Goal: Transaction & Acquisition: Obtain resource

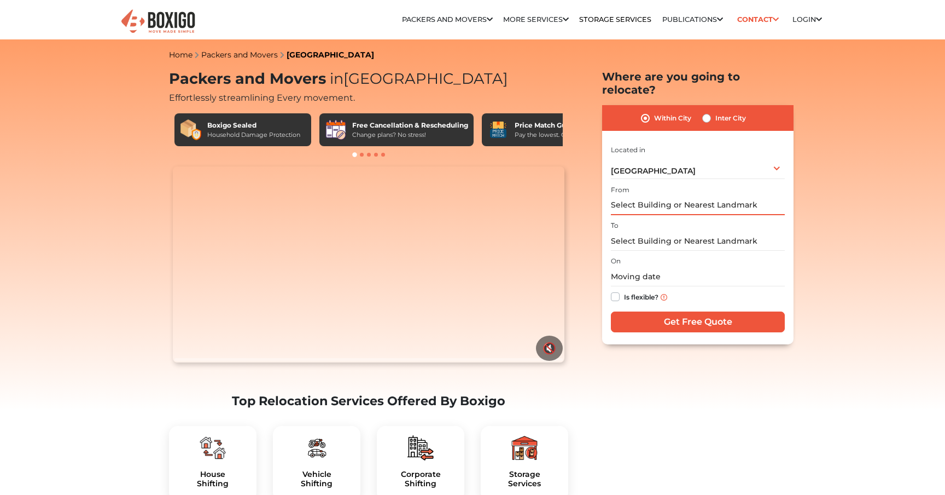
click at [646, 196] on input "text" at bounding box center [698, 205] width 174 height 19
type input "b"
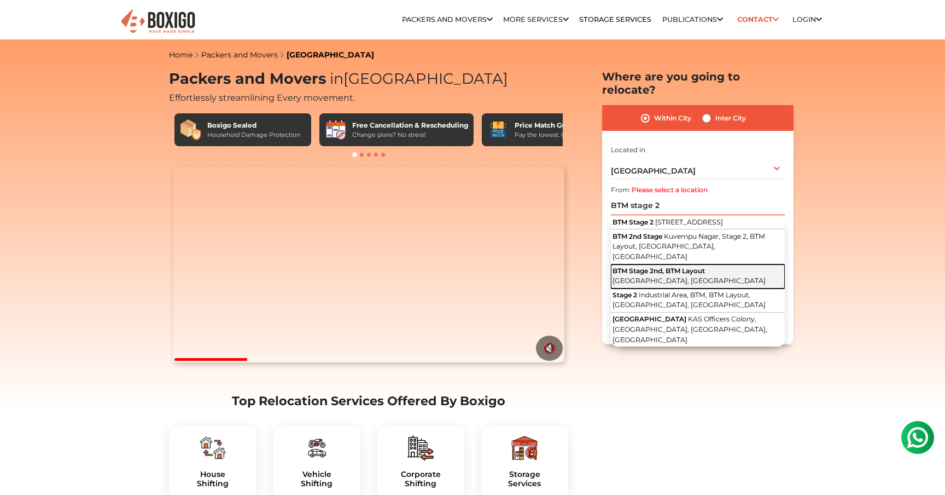
click at [665, 266] on span "BTM Stage 2nd, BTM Layout" at bounding box center [659, 270] width 92 height 8
type input "BTM Stage 2nd, BTM Layout, [GEOGRAPHIC_DATA], [GEOGRAPHIC_DATA]"
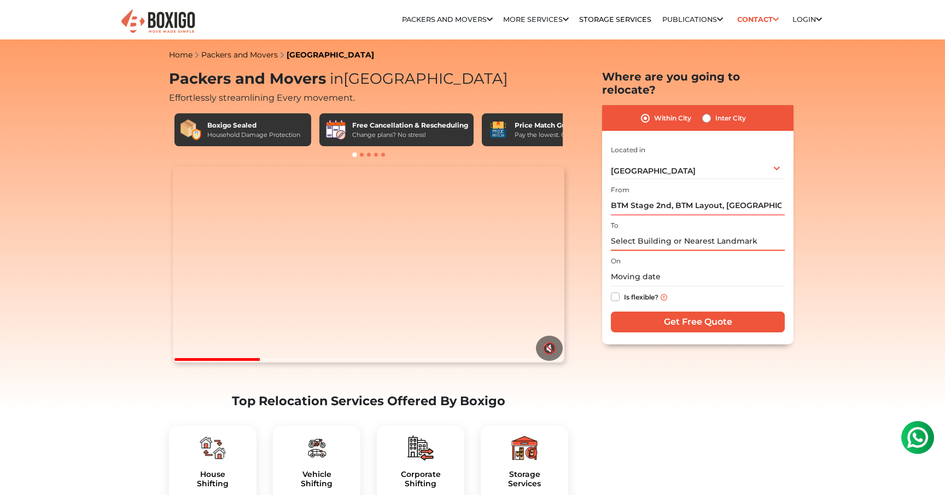
click at [681, 231] on input "text" at bounding box center [698, 240] width 174 height 19
click at [675, 231] on input "text" at bounding box center [698, 240] width 174 height 19
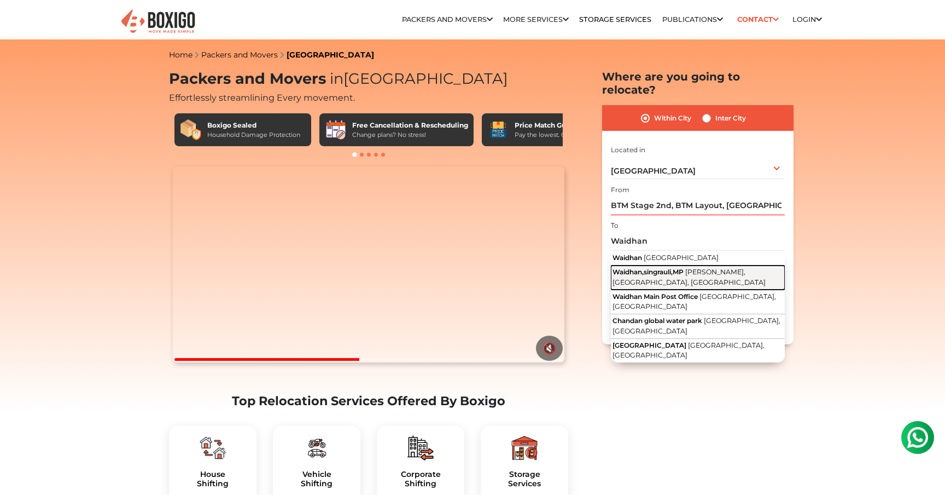
click at [676, 268] on span "Waidhan,singrauli,MP" at bounding box center [648, 272] width 71 height 8
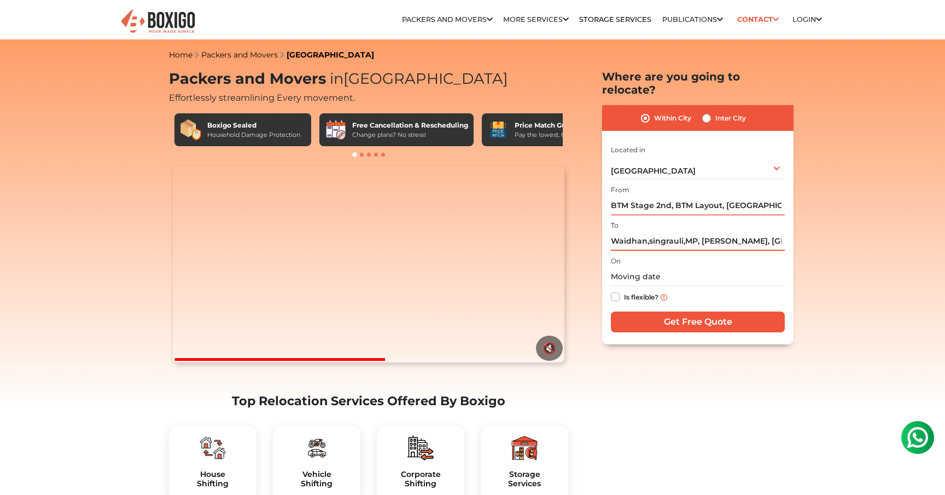
click at [704, 232] on input "Waidhan,singrauli,MP, [PERSON_NAME], [GEOGRAPHIC_DATA], [GEOGRAPHIC_DATA]" at bounding box center [698, 240] width 174 height 19
drag, startPoint x: 701, startPoint y: 229, endPoint x: 804, endPoint y: 229, distance: 102.9
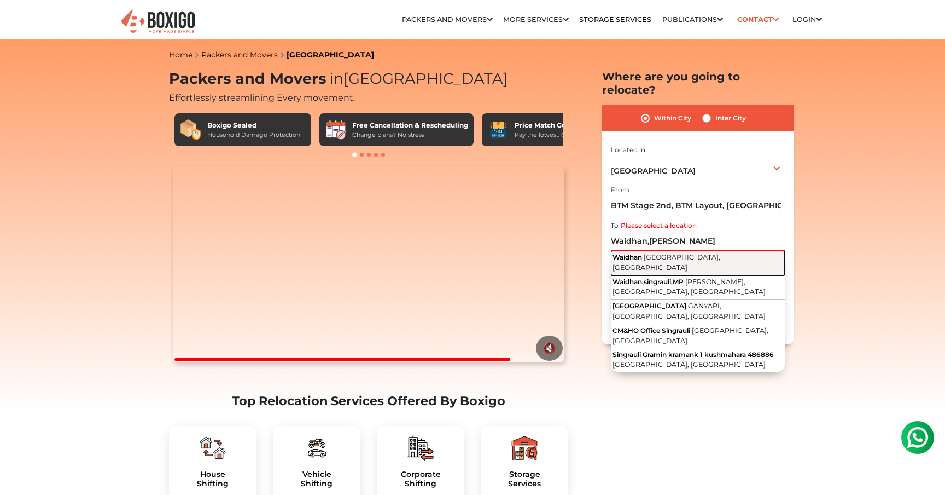
click at [672, 253] on span "[GEOGRAPHIC_DATA], [GEOGRAPHIC_DATA]" at bounding box center [667, 262] width 108 height 19
type input "Waidhan, [GEOGRAPHIC_DATA], [GEOGRAPHIC_DATA]"
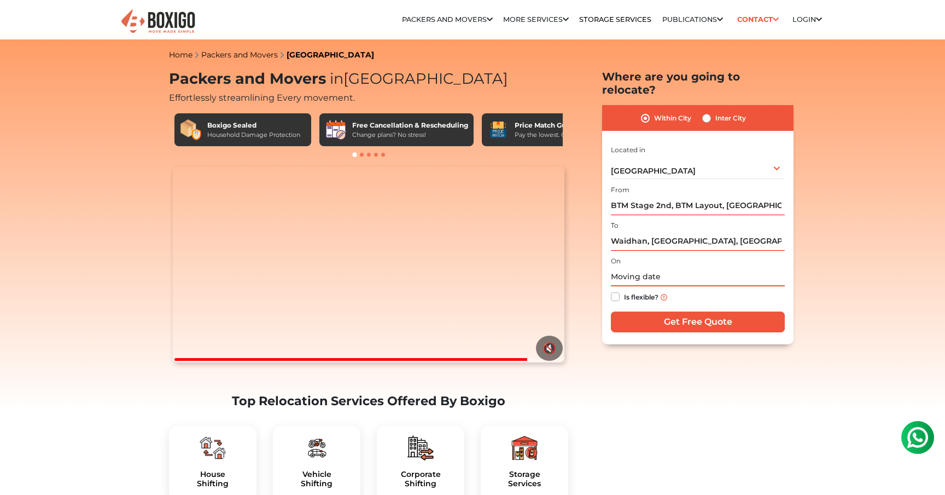
click at [627, 267] on input "text" at bounding box center [698, 276] width 174 height 19
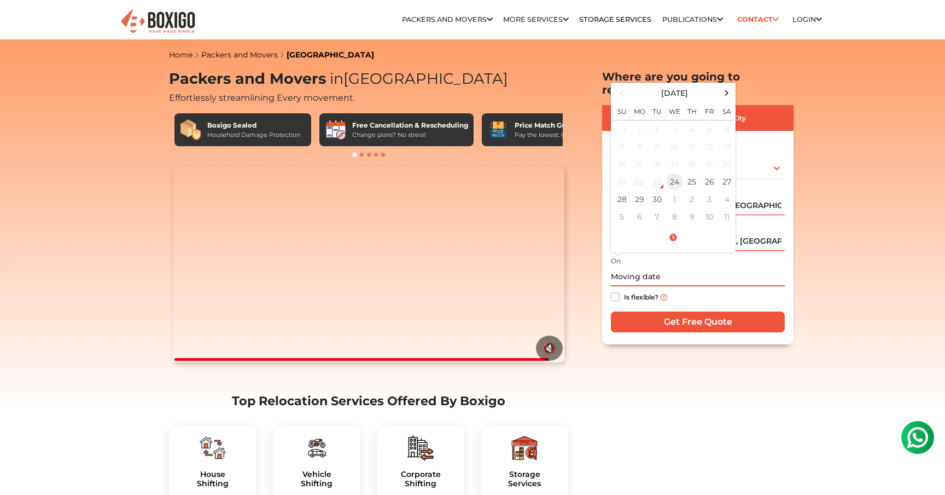
click at [679, 173] on td "24" at bounding box center [675, 182] width 18 height 18
type input "[DATE] 7:54 PM"
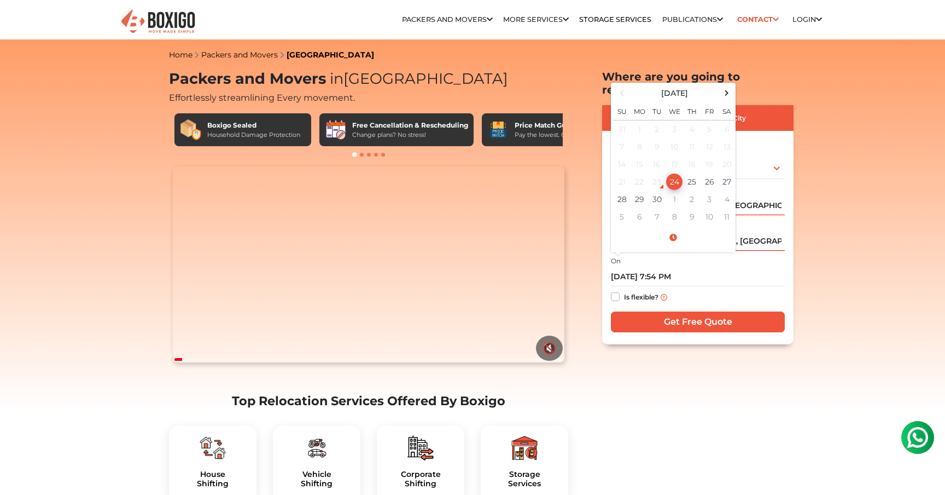
click at [759, 286] on div "Is flexible?" at bounding box center [698, 296] width 174 height 21
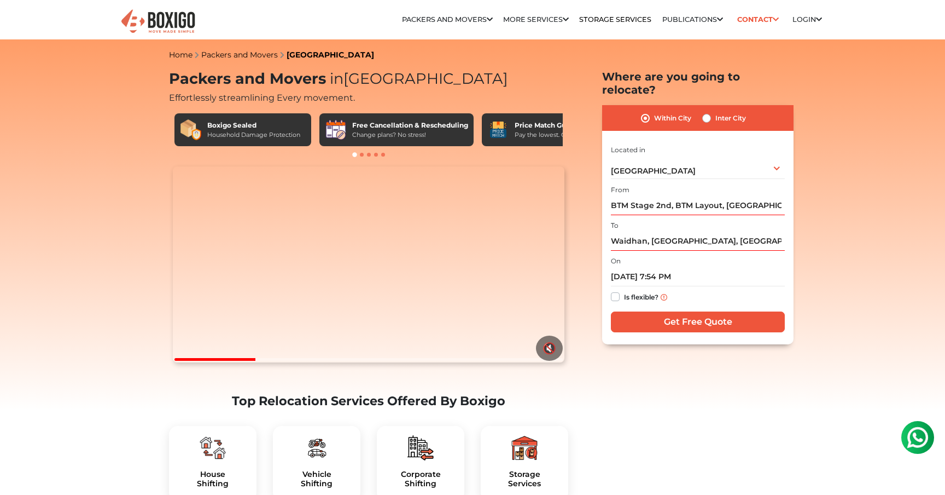
click at [716, 112] on label "Inter City" at bounding box center [731, 118] width 31 height 13
click at [707, 112] on input "Inter City" at bounding box center [706, 117] width 9 height 11
radio input "true"
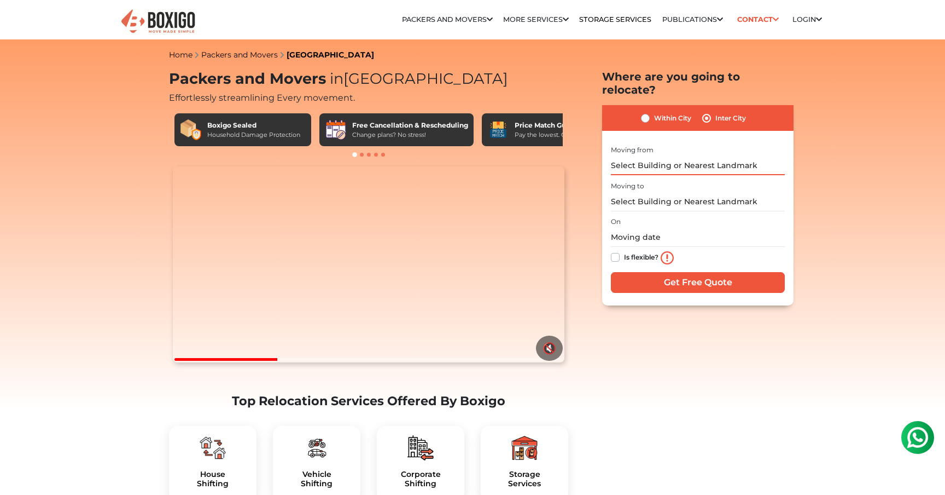
click at [681, 156] on input "text" at bounding box center [698, 165] width 174 height 19
click at [677, 156] on input "text" at bounding box center [698, 165] width 174 height 19
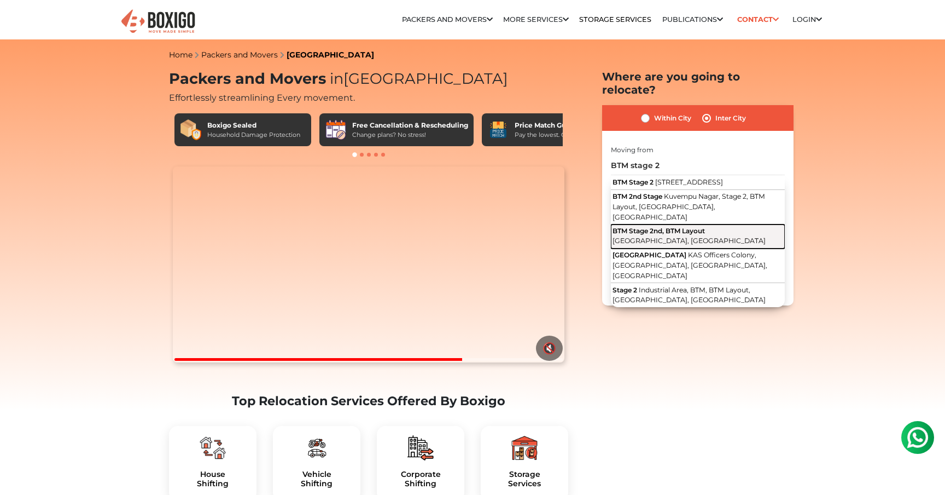
click at [654, 226] on span "BTM Stage 2nd, BTM Layout" at bounding box center [659, 230] width 92 height 8
type input "BTM Stage 2nd, BTM Layout, [GEOGRAPHIC_DATA], [GEOGRAPHIC_DATA]"
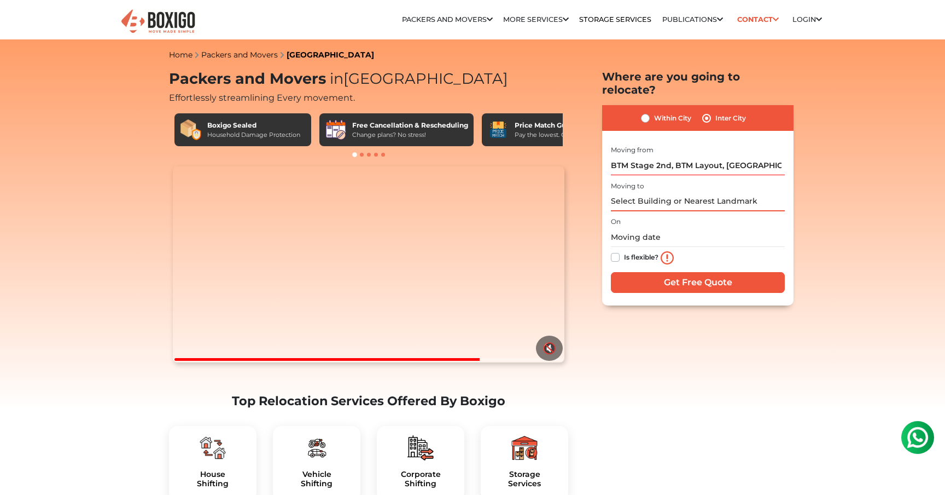
click at [655, 192] on input "text" at bounding box center [698, 201] width 174 height 19
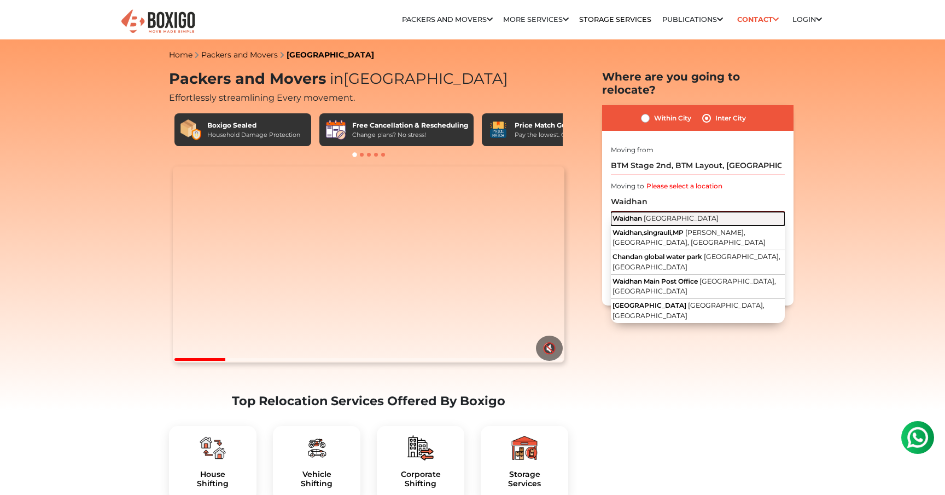
click at [655, 214] on span "[GEOGRAPHIC_DATA]" at bounding box center [681, 218] width 75 height 8
type input "[GEOGRAPHIC_DATA], [GEOGRAPHIC_DATA]"
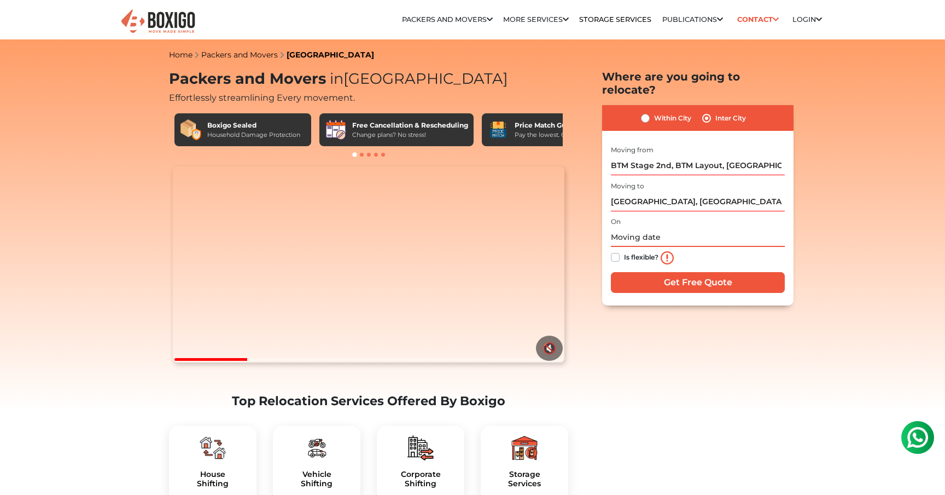
click at [644, 228] on input "text" at bounding box center [698, 237] width 174 height 19
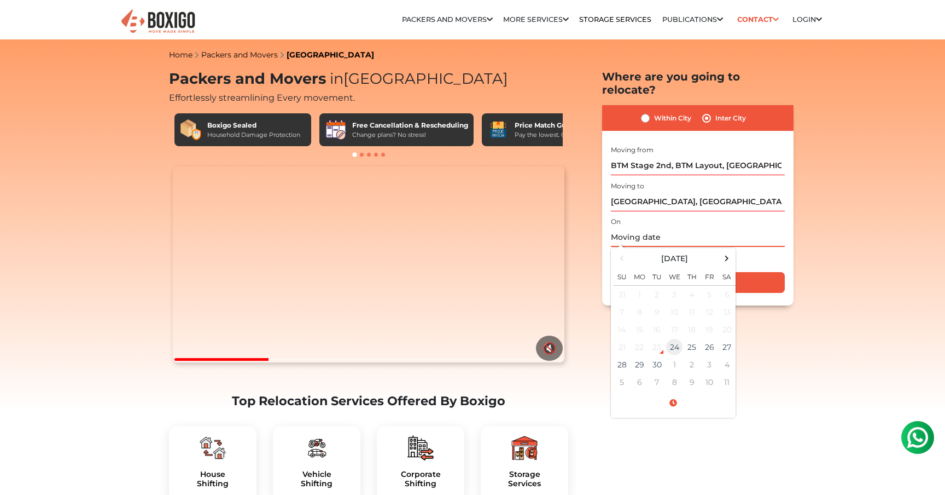
click at [670, 338] on td "24" at bounding box center [675, 347] width 18 height 18
type input "[DATE] 7:54 PM"
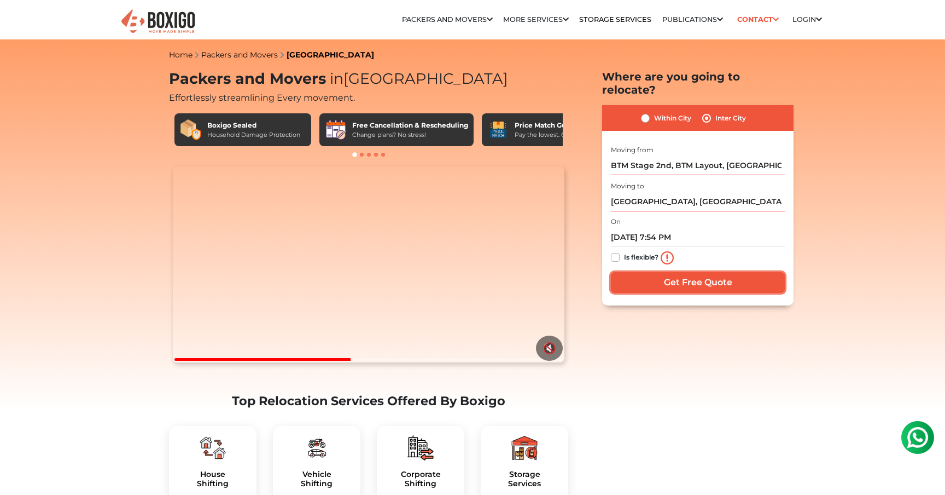
click at [727, 272] on input "Get Free Quote" at bounding box center [698, 282] width 174 height 21
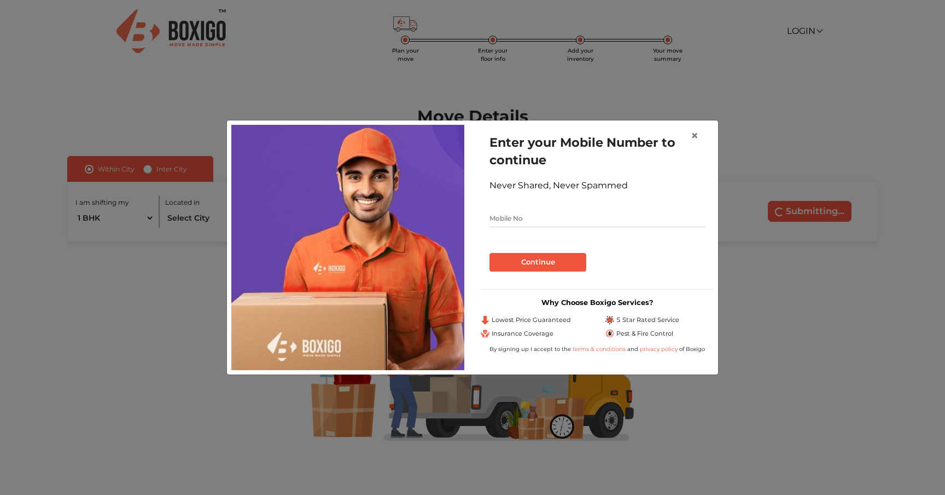
click at [528, 217] on input "text" at bounding box center [598, 219] width 216 height 18
type input "9113593586"
click at [532, 262] on button "Continue" at bounding box center [538, 262] width 97 height 19
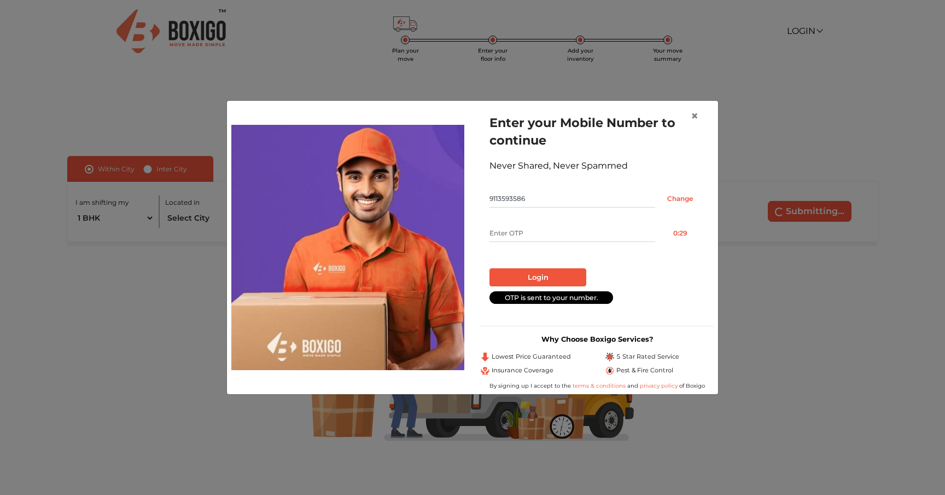
click at [540, 229] on input "text" at bounding box center [573, 233] width 166 height 18
type input "8680"
click at [556, 273] on button "Login" at bounding box center [538, 277] width 97 height 19
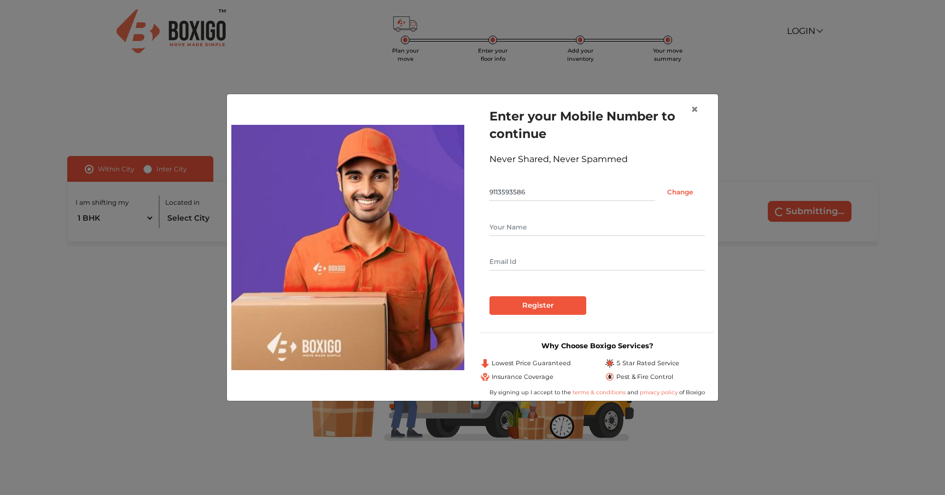
click at [557, 229] on input "text" at bounding box center [598, 227] width 216 height 18
type input "Raj Kumar Dubey"
type input "rajdubey3011@gmail.com"
click at [520, 304] on input "Register" at bounding box center [538, 305] width 97 height 19
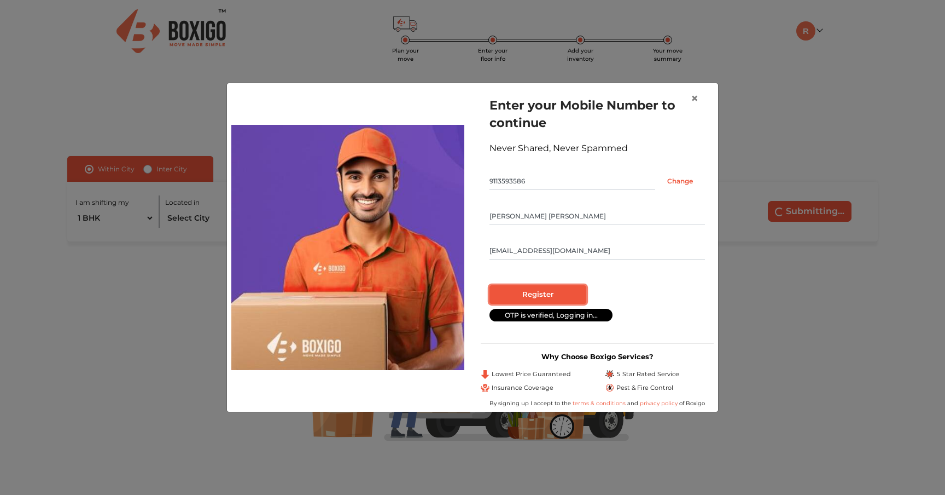
radio input "false"
radio input "true"
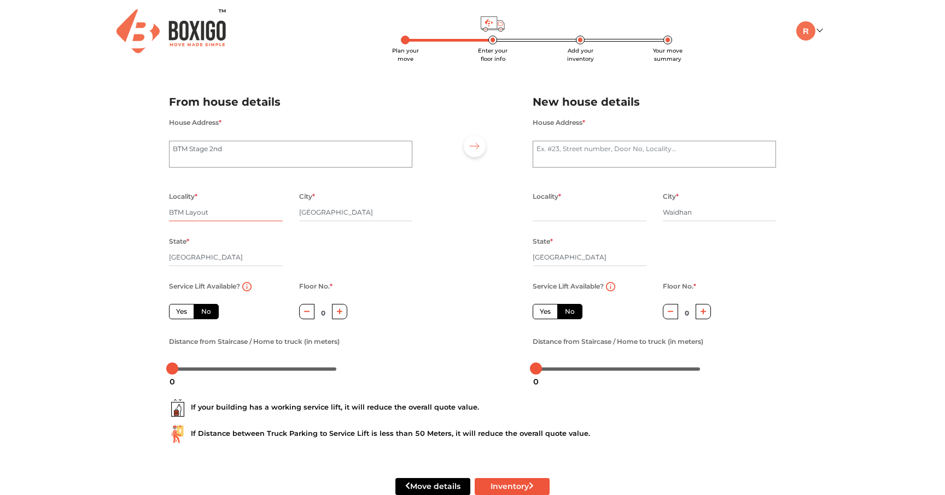
click at [217, 215] on input "BTM Layout" at bounding box center [226, 213] width 114 height 18
click at [187, 313] on label "Yes" at bounding box center [181, 311] width 25 height 15
click at [183, 313] on input "Yes" at bounding box center [179, 309] width 7 height 7
radio input "true"
click at [213, 310] on label "No" at bounding box center [206, 311] width 25 height 15
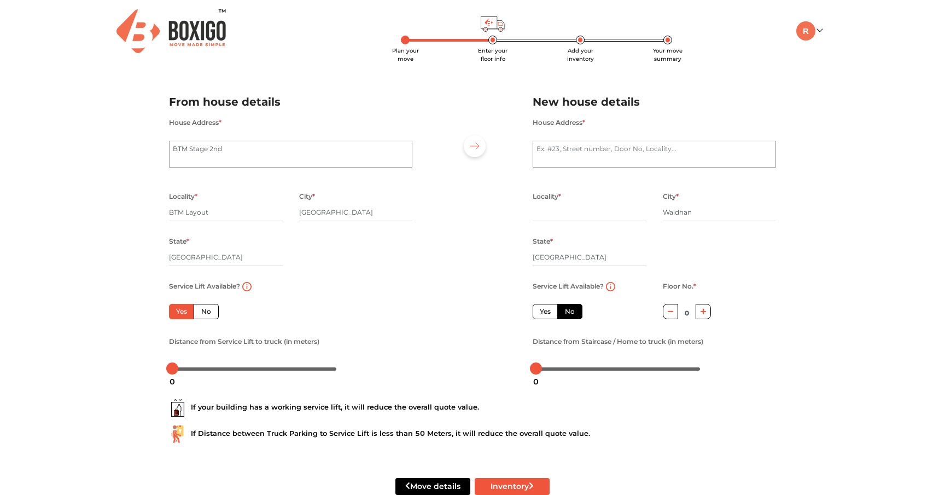
click at [208, 310] on input "No" at bounding box center [204, 309] width 7 height 7
radio input "true"
click at [187, 316] on label "Yes" at bounding box center [181, 311] width 25 height 15
click at [183, 313] on input "Yes" at bounding box center [179, 309] width 7 height 7
radio input "true"
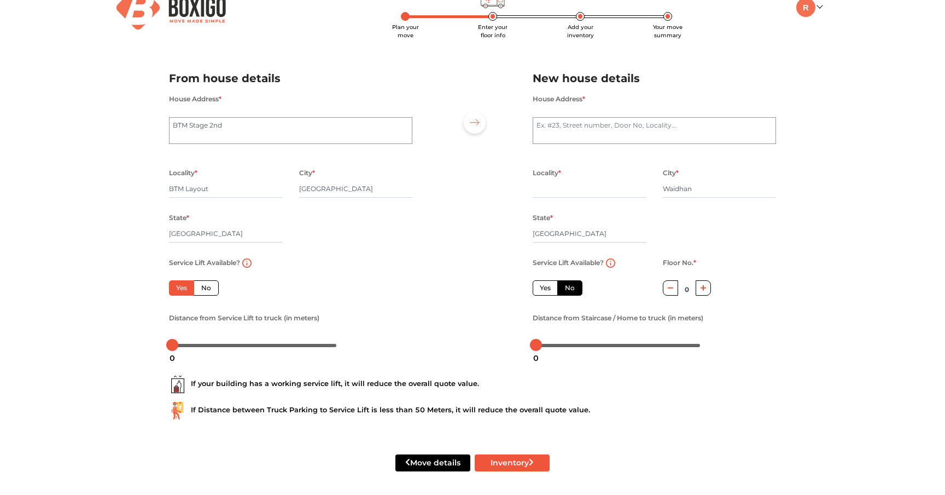
scroll to position [28, 0]
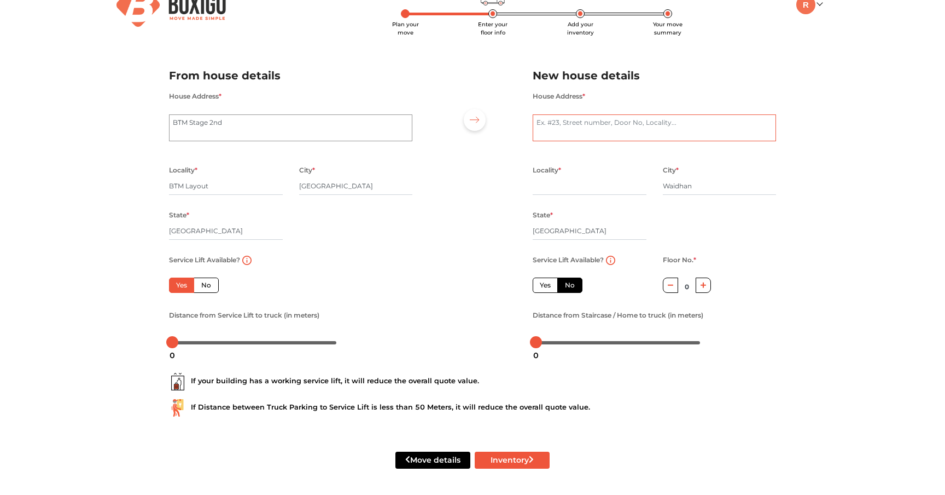
click at [591, 124] on textarea "House Address *" at bounding box center [654, 127] width 243 height 27
type textarea "Near Ashra SUpermarket"
click at [549, 187] on input "text" at bounding box center [590, 186] width 114 height 18
type input "C"
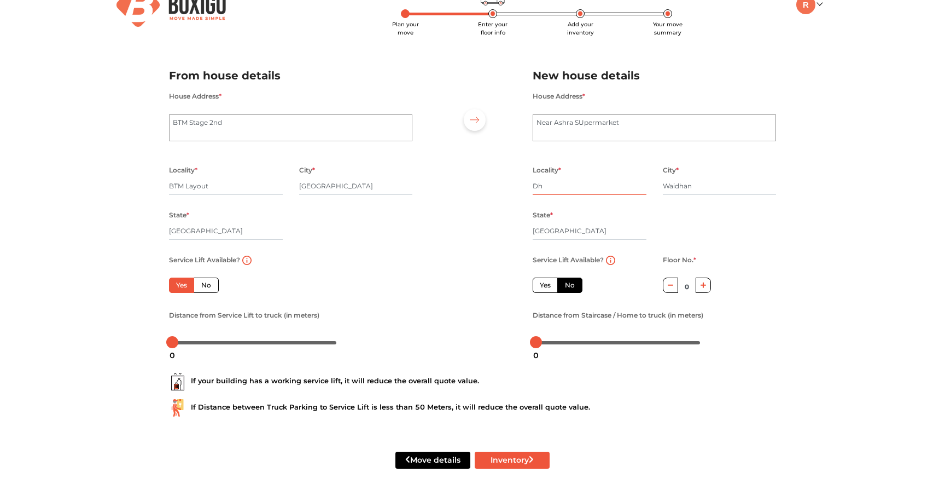
type input "D"
click at [566, 186] on input "Ashra SUpermarket" at bounding box center [590, 186] width 114 height 18
type input "Ashra Suermarket"
click at [654, 221] on div "State * Madhya Pradesh" at bounding box center [590, 230] width 130 height 45
click at [671, 284] on icon "button" at bounding box center [671, 284] width 6 height 1
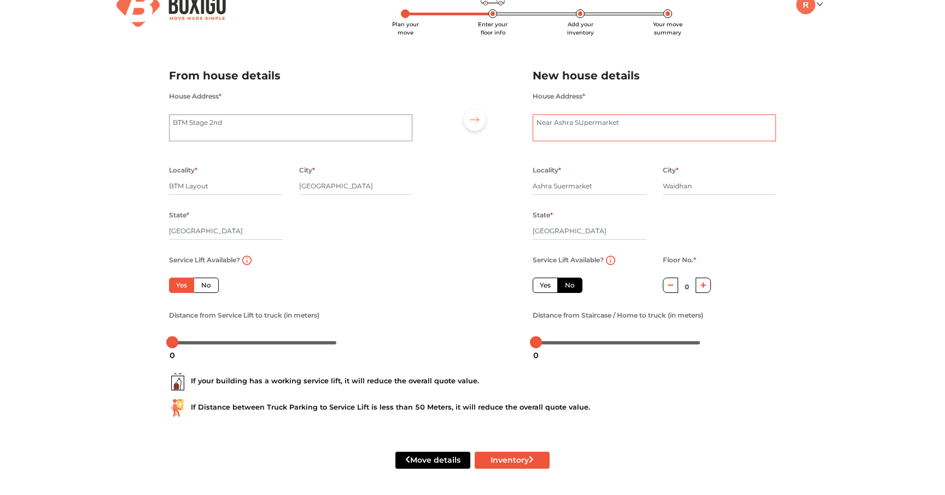
click at [583, 124] on textarea "Near Ashra SUpermarket" at bounding box center [654, 127] width 243 height 27
click at [625, 125] on textarea "Near Ashra Supermarket" at bounding box center [654, 127] width 243 height 27
type textarea "Near Ashra Supermarket, 486886"
click at [533, 188] on input "Ashra Suermarket" at bounding box center [590, 186] width 114 height 18
type input "Near Ashra Suermarket"
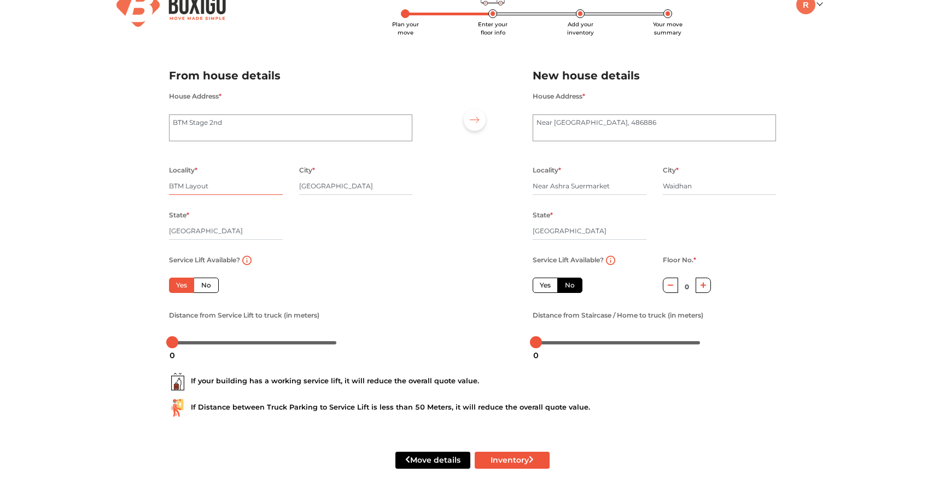
click at [212, 183] on input "BTM Layout" at bounding box center [226, 186] width 114 height 18
click at [510, 459] on button "Inventory" at bounding box center [512, 459] width 75 height 17
click at [498, 458] on button "Inventory" at bounding box center [512, 459] width 75 height 17
click at [539, 346] on div "2" at bounding box center [539, 355] width 14 height 19
drag, startPoint x: 175, startPoint y: 341, endPoint x: 217, endPoint y: 342, distance: 42.1
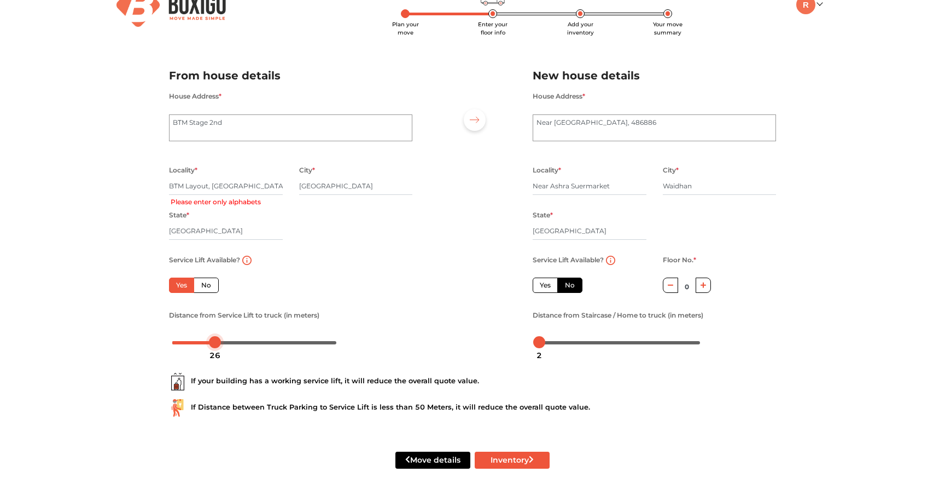
click at [217, 342] on div at bounding box center [215, 342] width 12 height 12
click at [516, 459] on button "Inventory" at bounding box center [512, 459] width 75 height 17
click at [212, 188] on input "BTM Layout, Ranka Colony" at bounding box center [226, 186] width 114 height 18
type input "BTM Layout Ranka Colony"
click at [499, 458] on button "Inventory" at bounding box center [512, 459] width 75 height 17
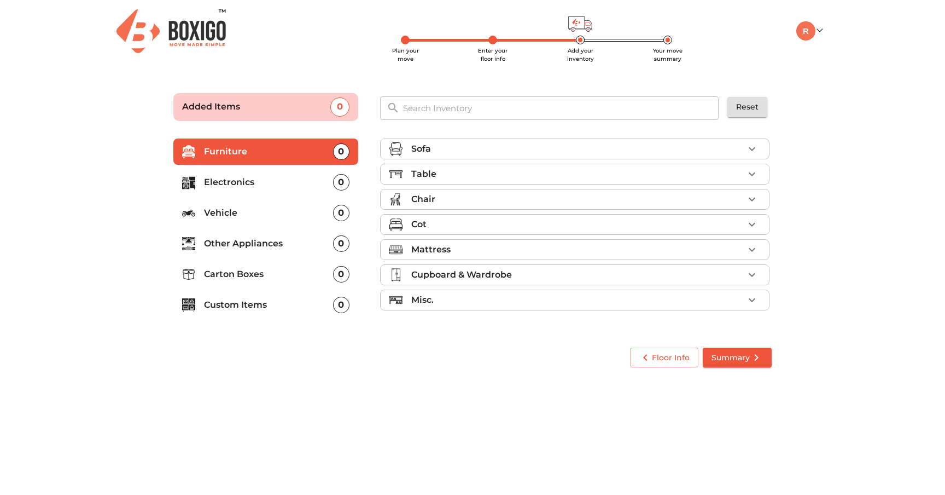
click at [252, 272] on p "Carton Boxes" at bounding box center [268, 274] width 129 height 13
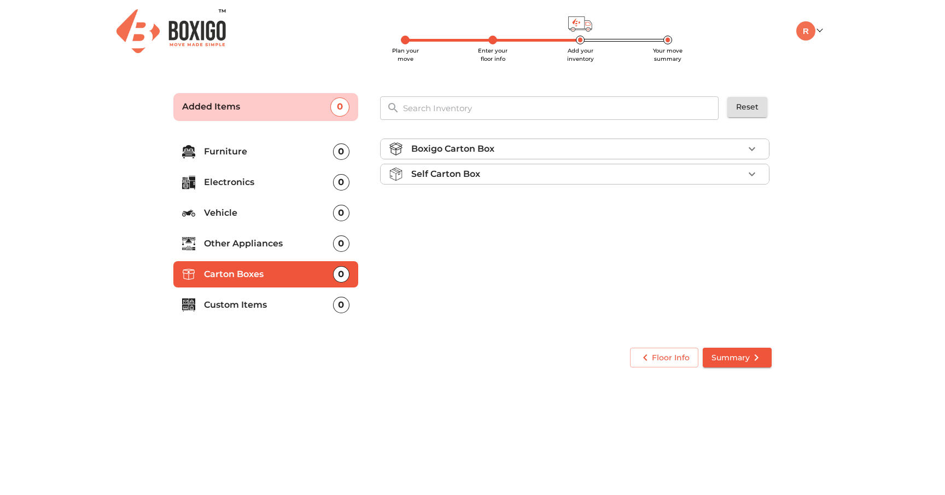
click at [508, 152] on div "Boxigo Carton Box" at bounding box center [577, 148] width 333 height 13
click at [515, 205] on div "Self Carton Box" at bounding box center [577, 205] width 333 height 13
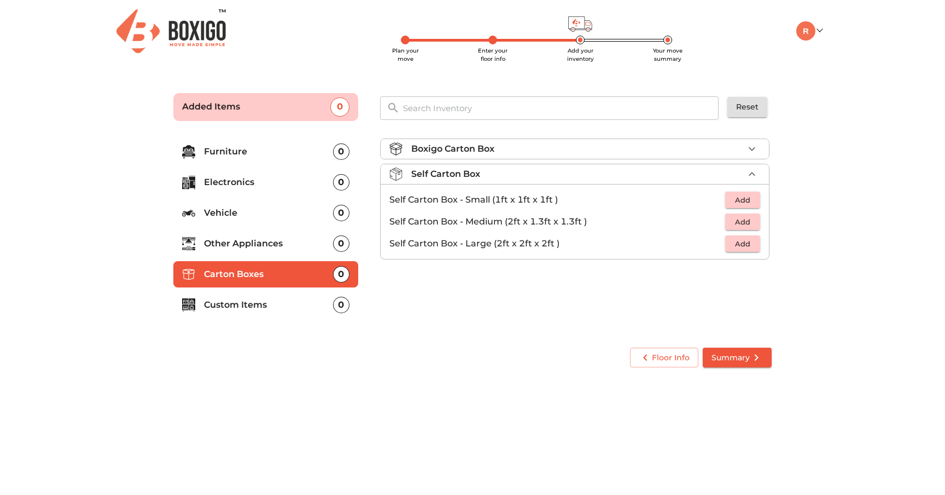
click at [496, 175] on div "Self Carton Box" at bounding box center [577, 173] width 333 height 13
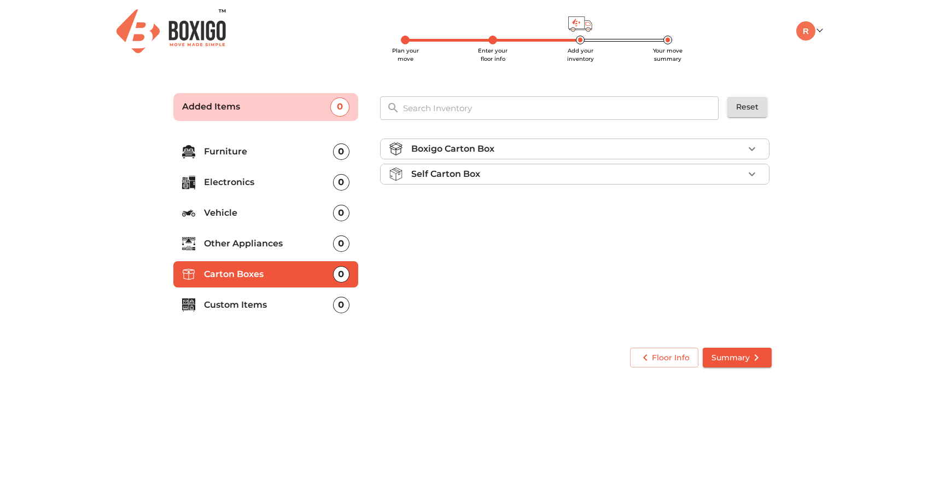
click at [511, 146] on div "Boxigo Carton Box" at bounding box center [577, 148] width 333 height 13
click at [741, 175] on span "Add" at bounding box center [743, 175] width 24 height 13
click at [750, 175] on icon "button" at bounding box center [752, 175] width 8 height 8
click at [736, 272] on div "Boxigo Carton Box 2 Added Boxigo Carton Box (2ft x 1.4ft x 1.4ft) 2 Self Carton…" at bounding box center [576, 233] width 400 height 207
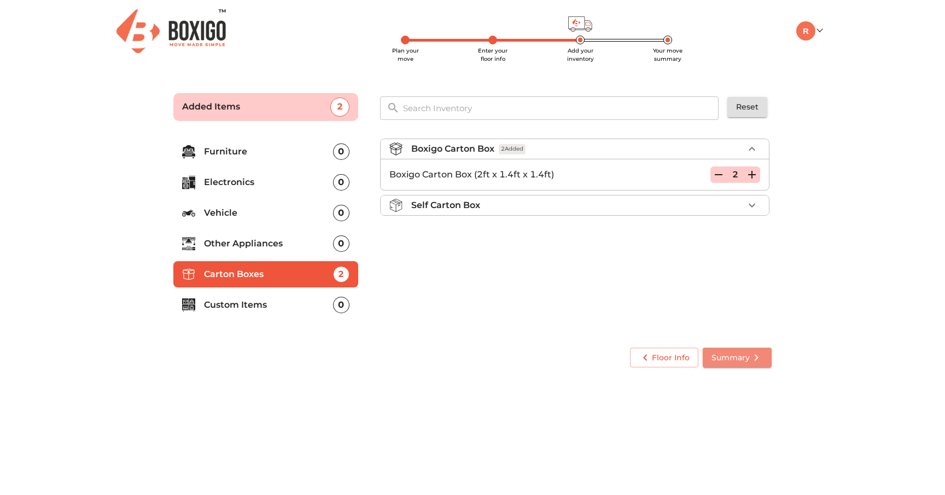
click at [735, 355] on span "Summary" at bounding box center [737, 358] width 51 height 14
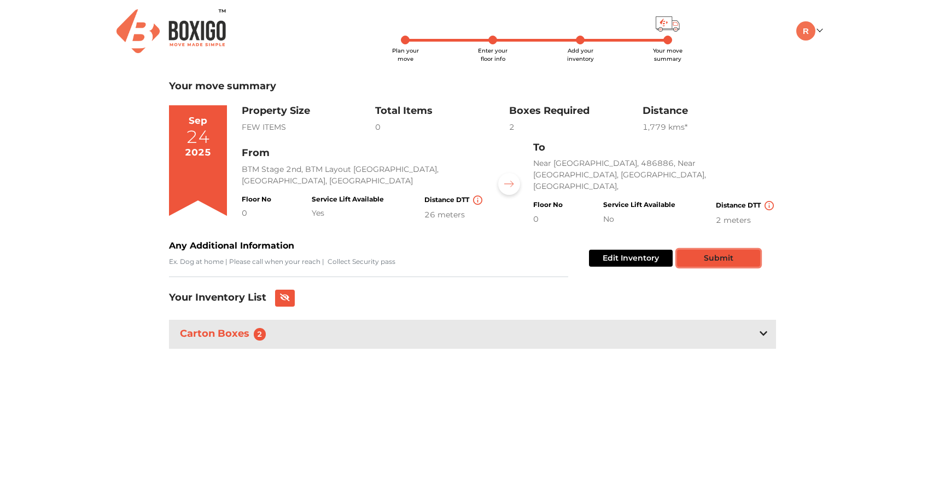
click at [724, 255] on button "Submit" at bounding box center [718, 257] width 83 height 17
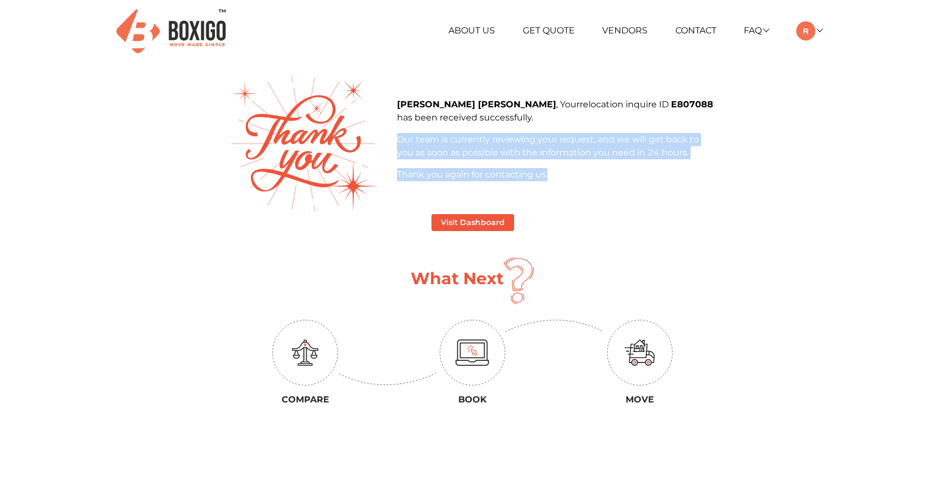
drag, startPoint x: 488, startPoint y: 120, endPoint x: 557, endPoint y: 169, distance: 84.4
click at [557, 169] on div "Raj Kumar Dubey , Your relocation inquire ID E807088 has been received successf…" at bounding box center [556, 139] width 318 height 83
click at [557, 169] on p "Thank you again for contacting us." at bounding box center [556, 174] width 318 height 13
drag, startPoint x: 557, startPoint y: 169, endPoint x: 462, endPoint y: 137, distance: 100.0
click at [462, 137] on div "Raj Kumar Dubey , Your relocation inquire ID E807088 has been received successf…" at bounding box center [556, 139] width 318 height 83
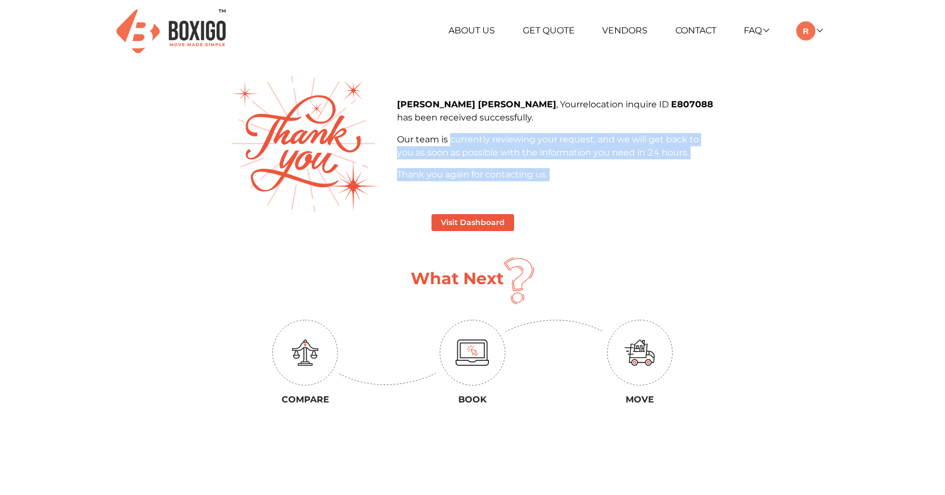
click at [462, 137] on p "Our team is currently reviewing your request, and we will get back to you as so…" at bounding box center [556, 146] width 318 height 26
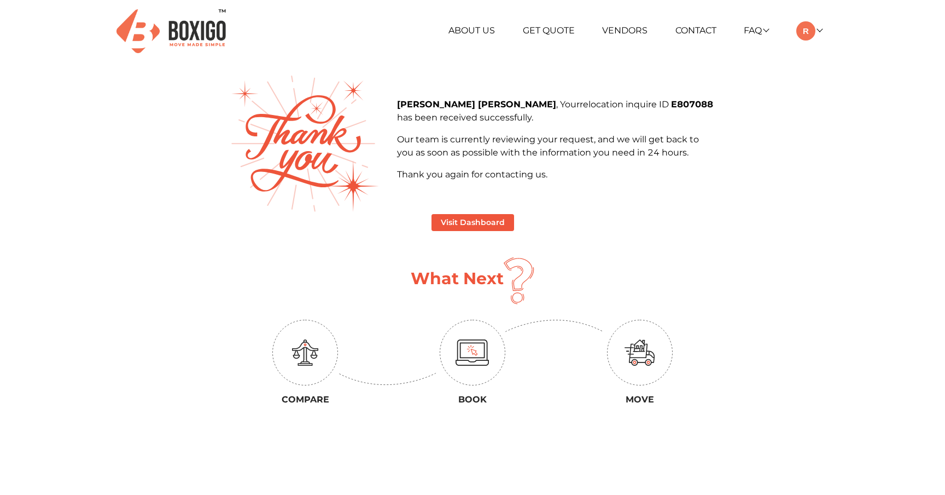
click at [409, 276] on div "What Next" at bounding box center [473, 280] width 486 height 47
drag, startPoint x: 409, startPoint y: 280, endPoint x: 502, endPoint y: 281, distance: 92.5
click at [502, 281] on div "What Next" at bounding box center [473, 280] width 486 height 47
click at [502, 281] on h1 "What Next" at bounding box center [457, 279] width 93 height 20
drag, startPoint x: 502, startPoint y: 281, endPoint x: 425, endPoint y: 277, distance: 77.2
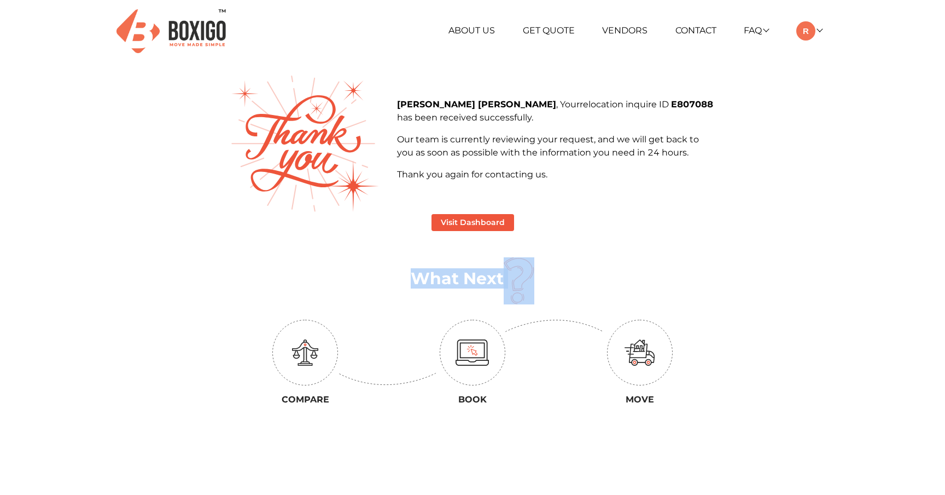
click at [425, 277] on h1 "What Next" at bounding box center [457, 279] width 93 height 20
click at [415, 277] on h1 "What Next" at bounding box center [457, 279] width 93 height 20
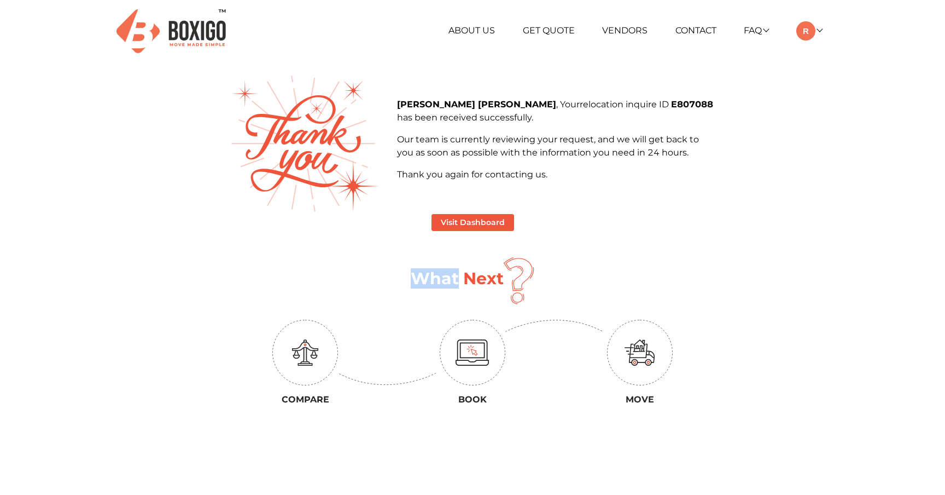
click at [414, 277] on h1 "What Next" at bounding box center [457, 279] width 93 height 20
drag, startPoint x: 414, startPoint y: 277, endPoint x: 506, endPoint y: 275, distance: 91.4
click at [506, 275] on div "What Next" at bounding box center [473, 280] width 486 height 47
click at [506, 275] on img at bounding box center [519, 280] width 31 height 47
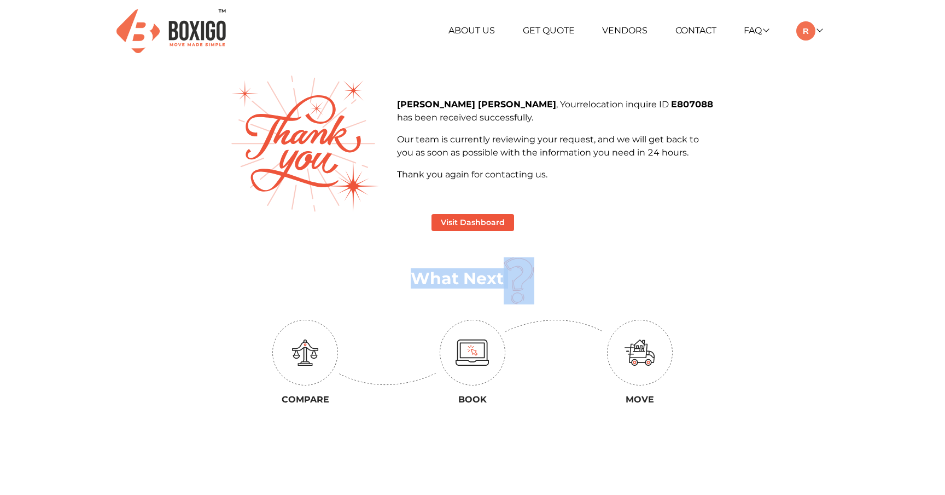
click at [506, 275] on img at bounding box center [519, 280] width 31 height 47
click at [445, 285] on h1 "What Next" at bounding box center [457, 279] width 93 height 20
drag, startPoint x: 415, startPoint y: 277, endPoint x: 499, endPoint y: 279, distance: 84.8
click at [500, 279] on h1 "What Next" at bounding box center [457, 279] width 93 height 20
click at [499, 279] on h1 "What Next" at bounding box center [457, 279] width 93 height 20
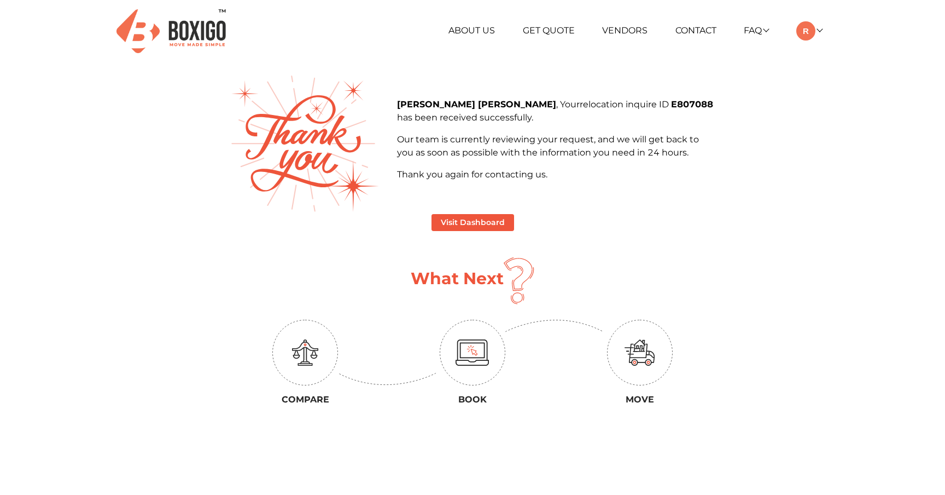
click at [425, 273] on h1 "What Next" at bounding box center [457, 279] width 93 height 20
drag, startPoint x: 414, startPoint y: 276, endPoint x: 501, endPoint y: 283, distance: 87.2
click at [501, 283] on h1 "What Next" at bounding box center [457, 279] width 93 height 20
